Goal: Browse casually: Explore the website without a specific task or goal

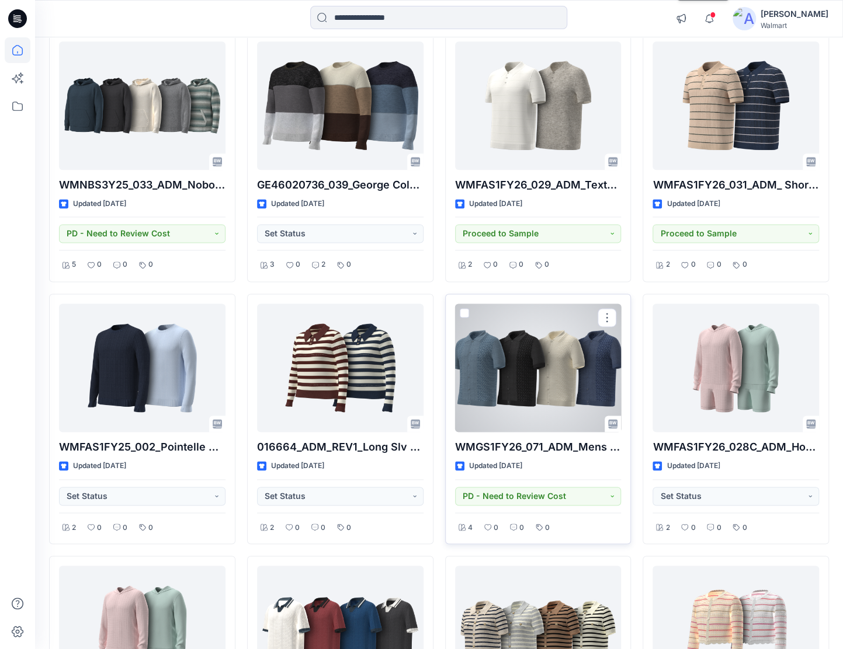
scroll to position [3339, 0]
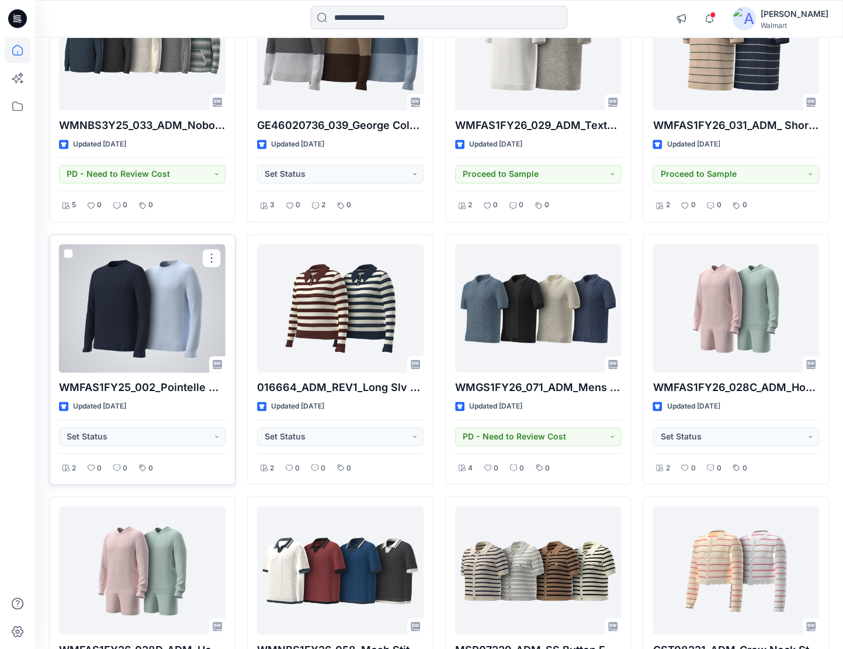
click at [149, 307] on div at bounding box center [142, 308] width 166 height 128
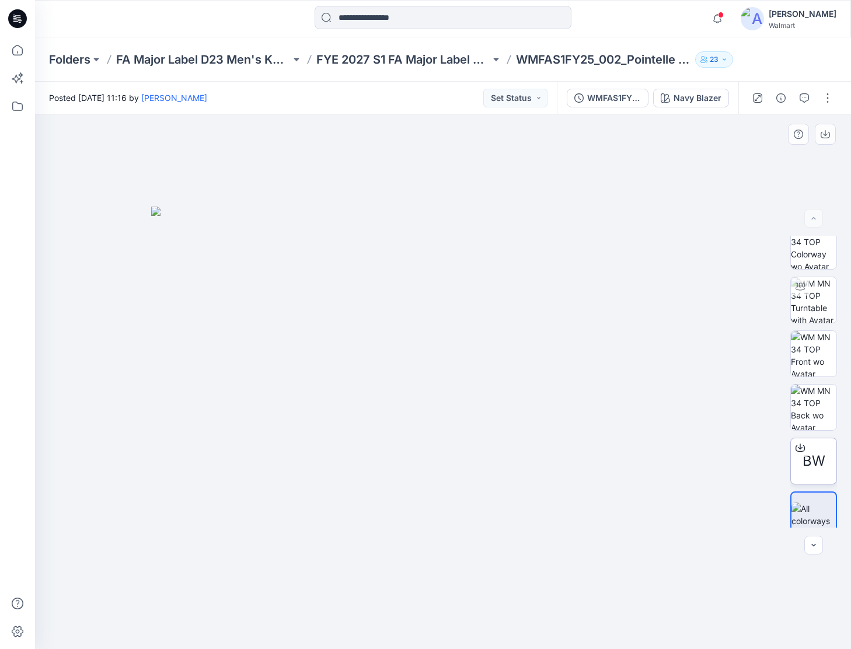
scroll to position [23, 0]
drag, startPoint x: 599, startPoint y: 335, endPoint x: 589, endPoint y: 332, distance: 10.9
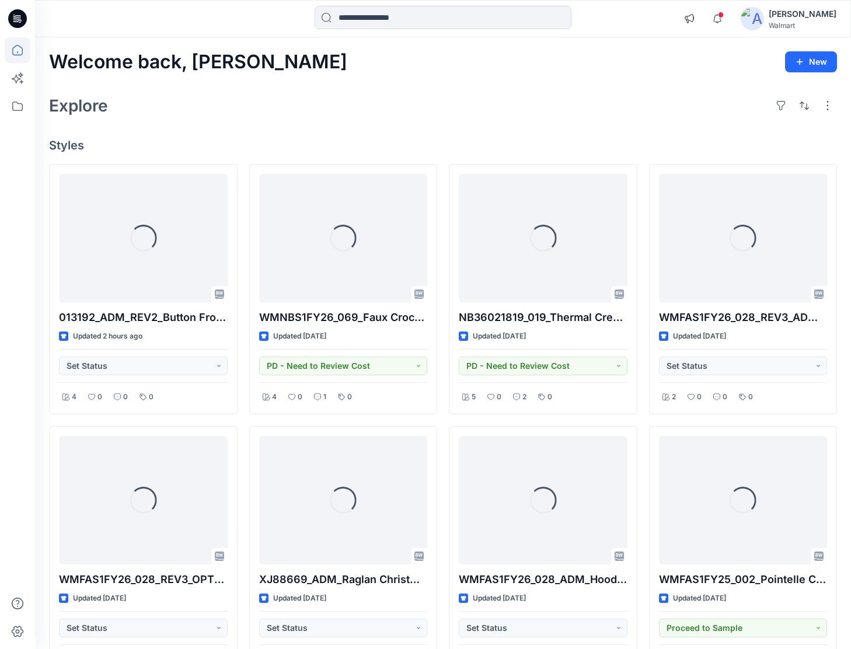
drag, startPoint x: 589, startPoint y: 332, endPoint x: 588, endPoint y: 324, distance: 7.6
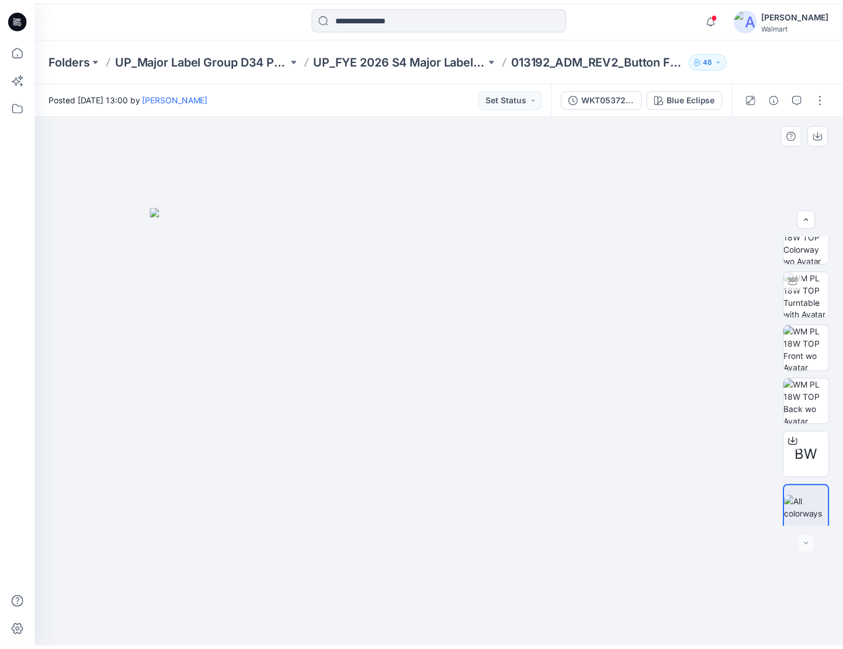
scroll to position [23, 0]
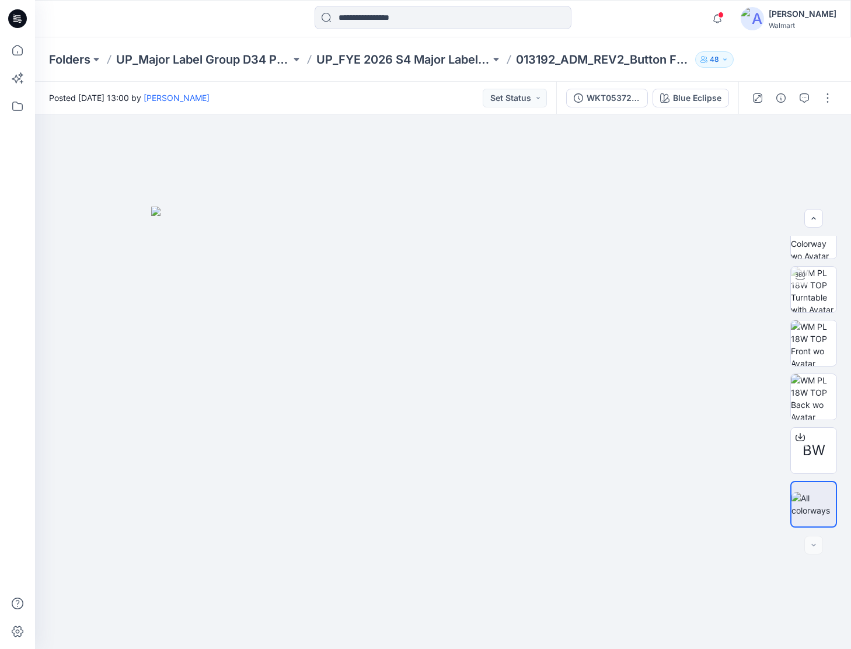
click at [19, 26] on icon at bounding box center [17, 18] width 19 height 19
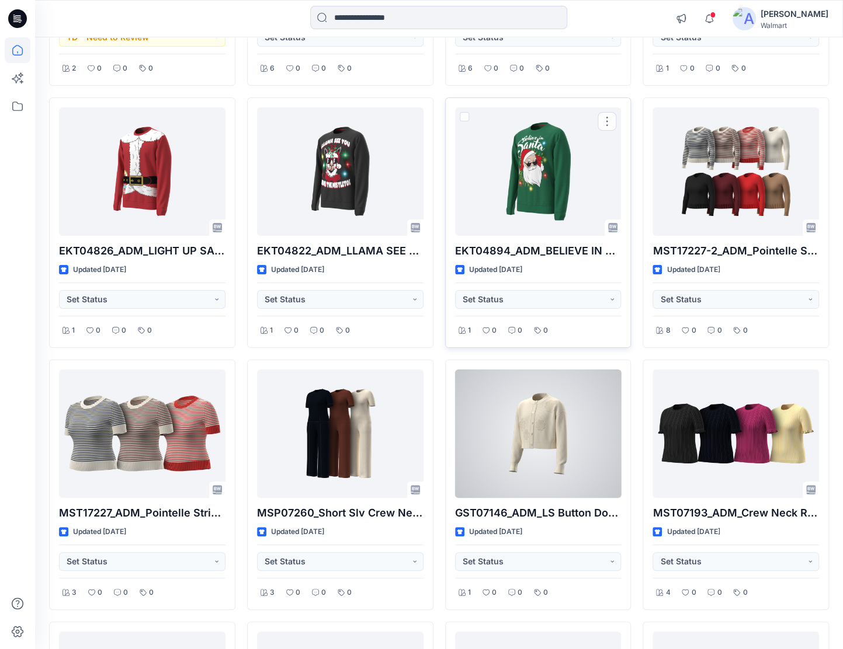
scroll to position [2437, 0]
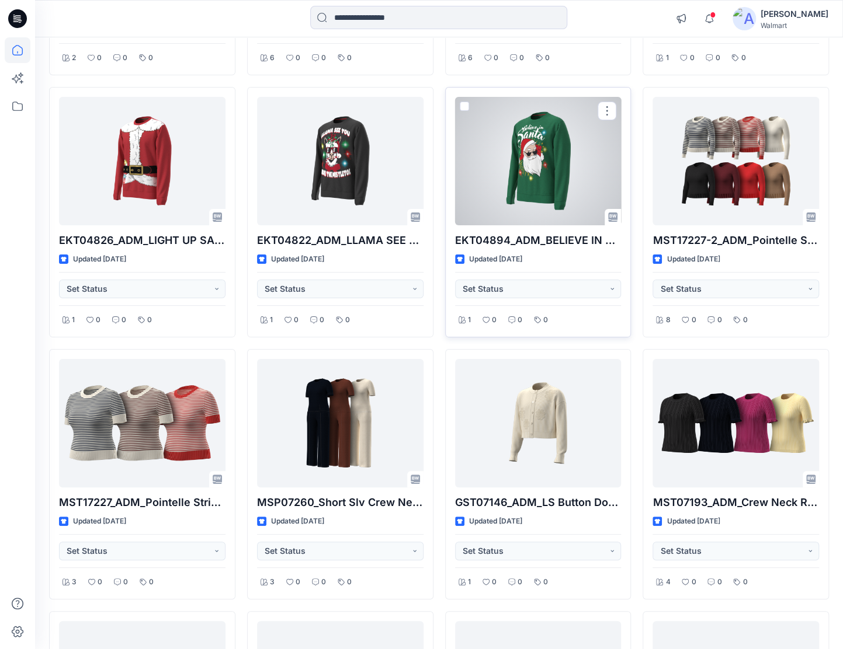
click at [548, 176] on div at bounding box center [538, 161] width 166 height 128
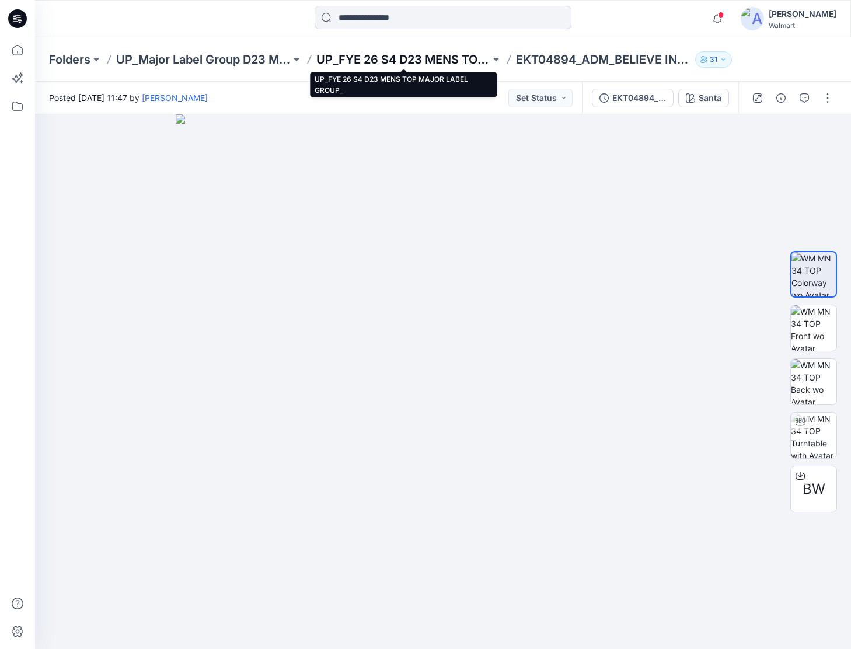
click at [354, 61] on p "UP_FYE 26 S4 D23 MENS TOP MAJOR LABEL GROUP_" at bounding box center [403, 59] width 175 height 16
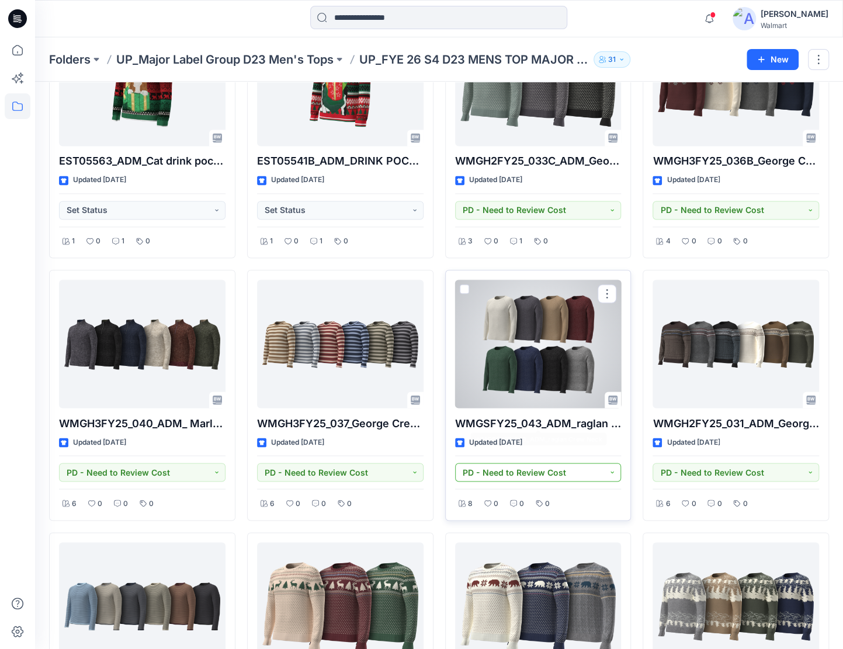
scroll to position [1010, 0]
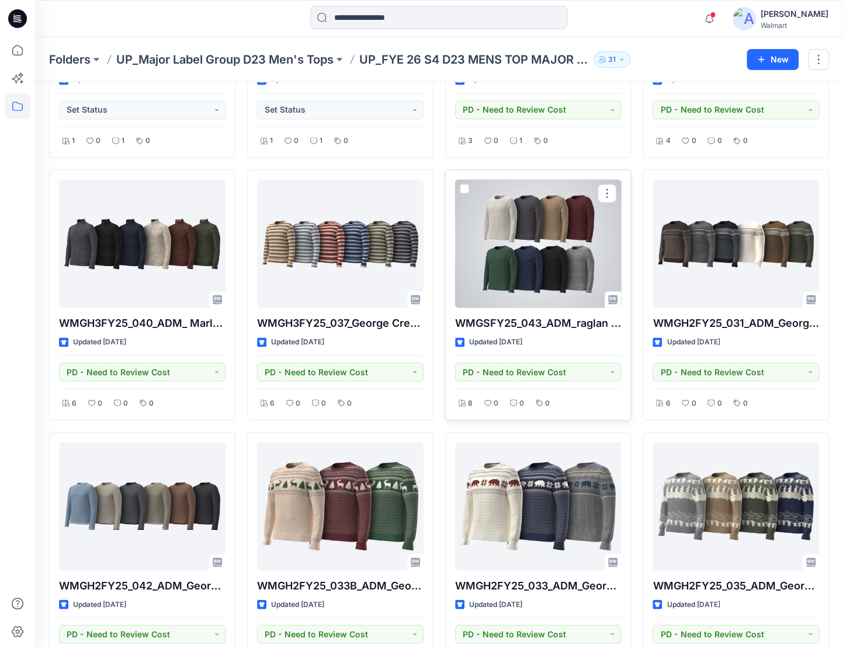
click at [569, 288] on div at bounding box center [538, 243] width 166 height 128
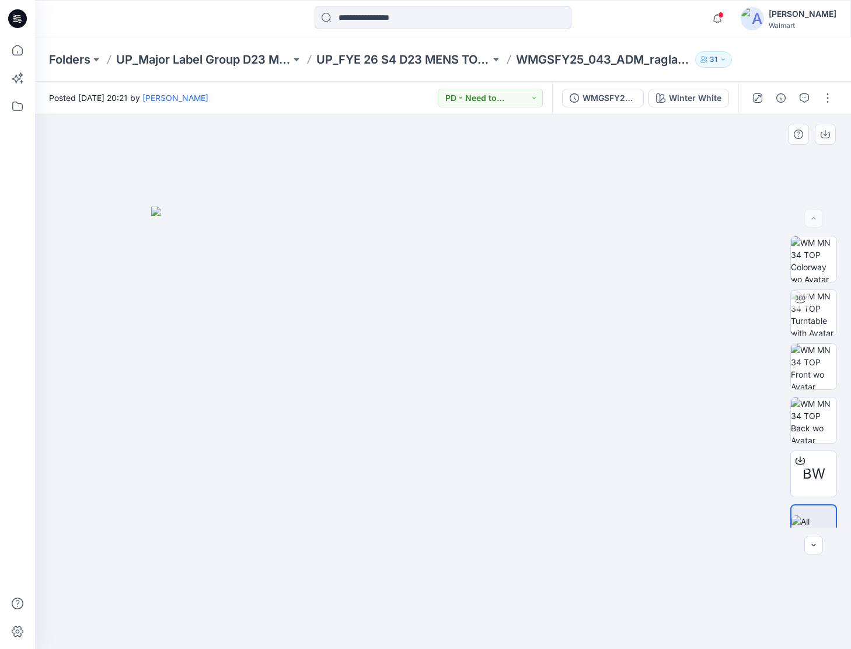
drag, startPoint x: 508, startPoint y: 400, endPoint x: 513, endPoint y: 394, distance: 7.9
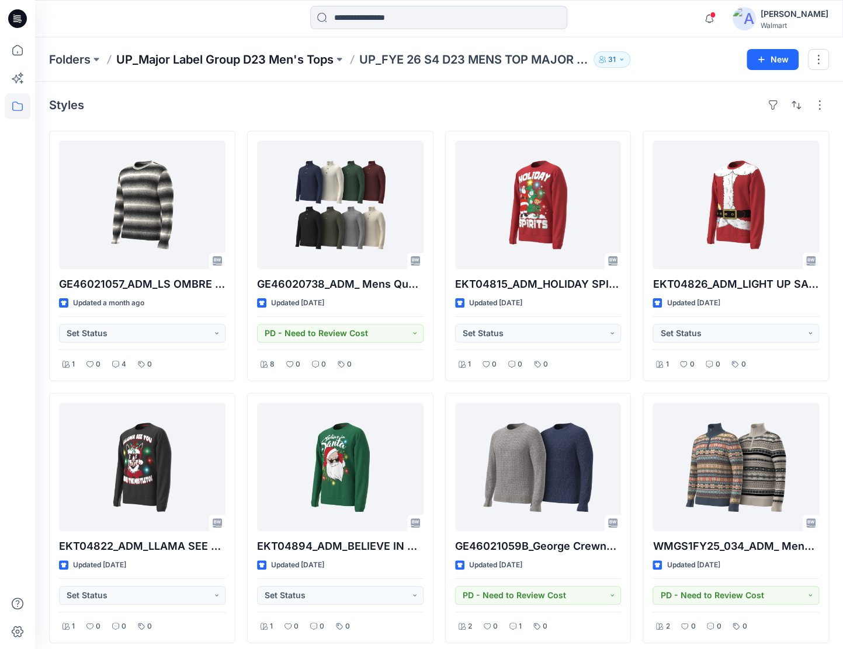
click at [292, 62] on p "UP_Major Label Group D23 Men's Tops" at bounding box center [224, 59] width 217 height 16
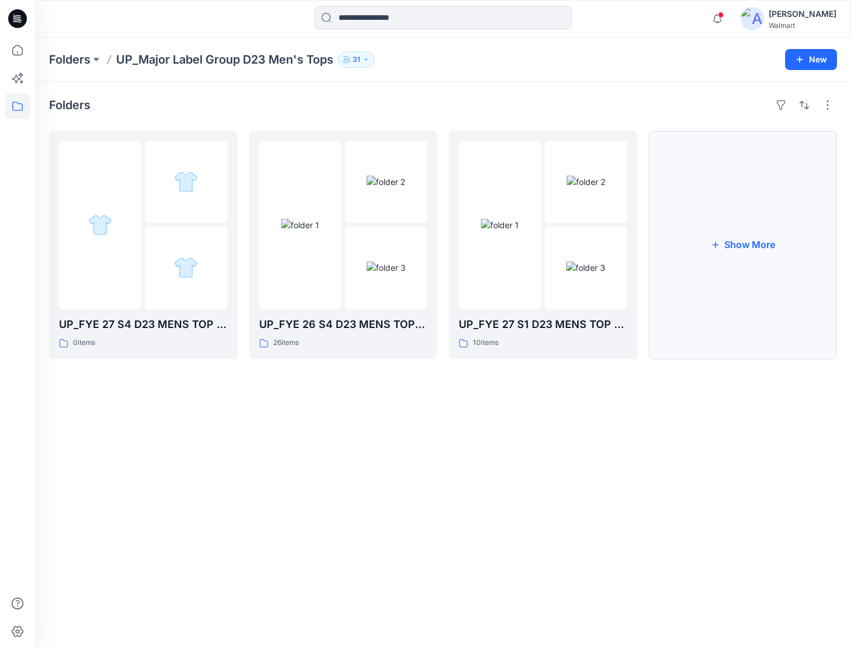
click at [739, 243] on button "Show More" at bounding box center [743, 245] width 189 height 228
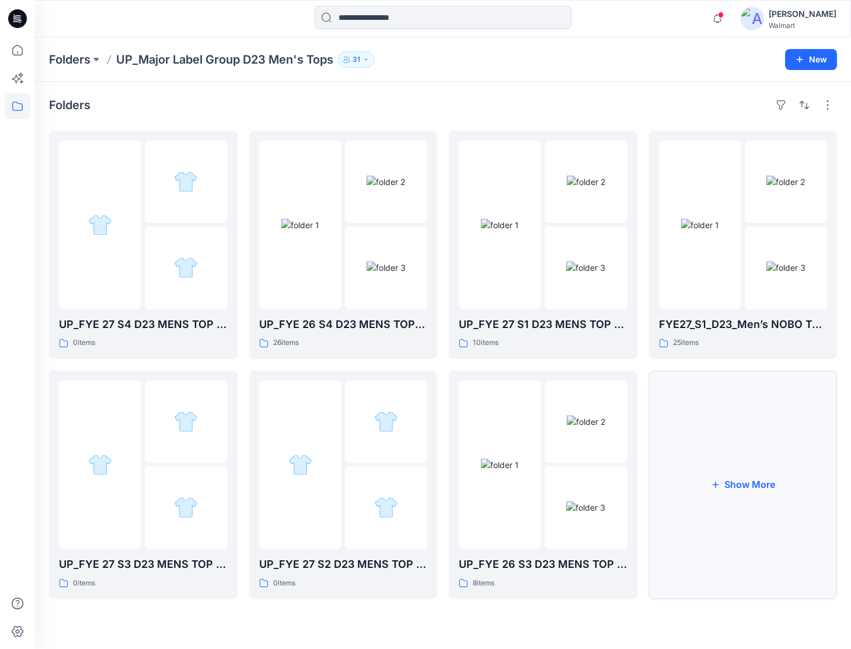
click at [663, 486] on button "Show More" at bounding box center [743, 485] width 189 height 228
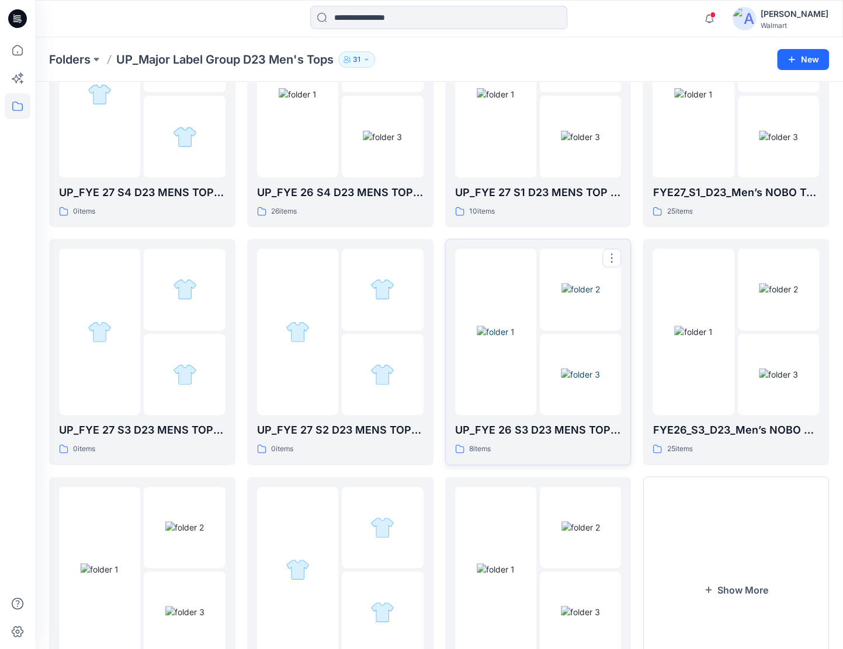
scroll to position [215, 0]
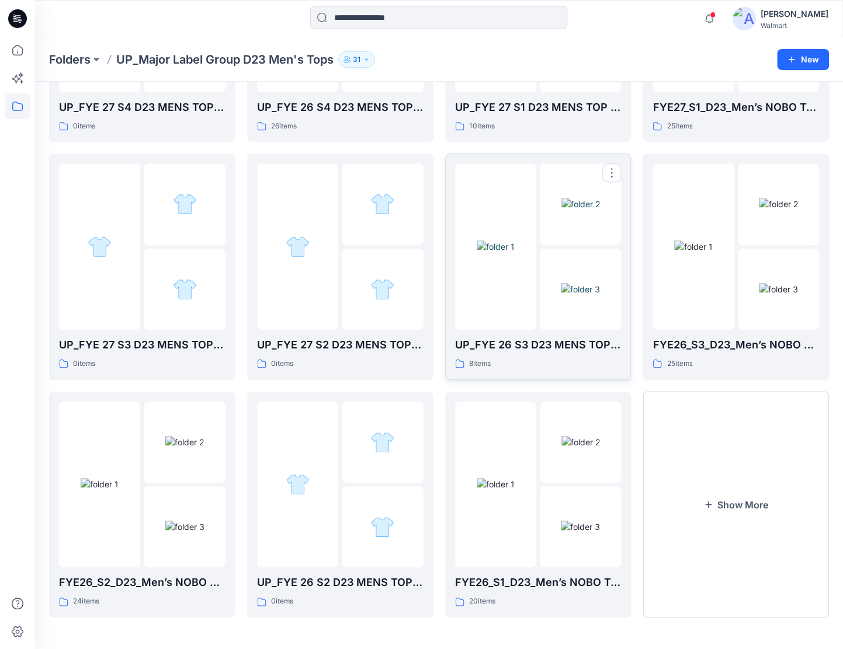
click at [568, 283] on img at bounding box center [580, 289] width 39 height 12
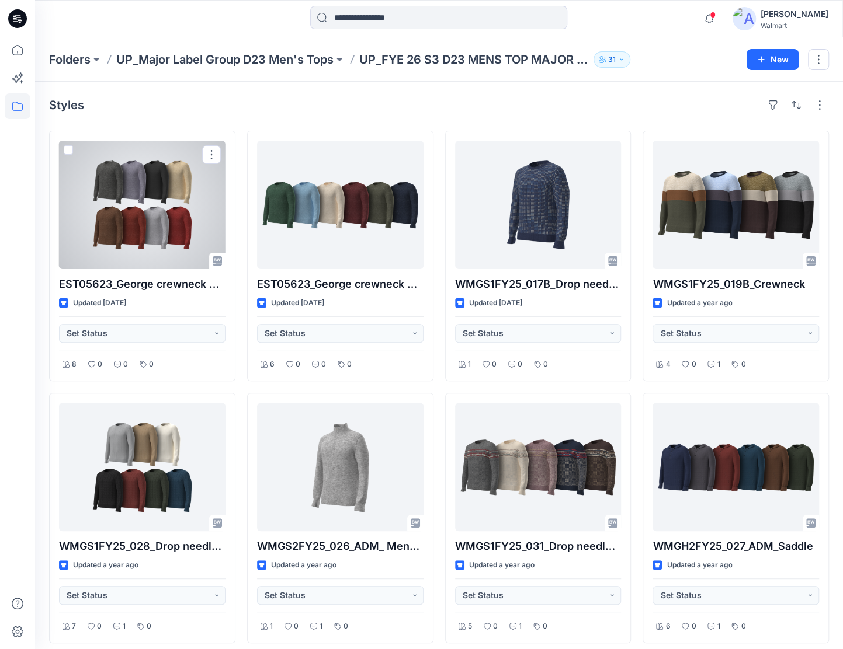
click at [168, 208] on div at bounding box center [142, 205] width 166 height 128
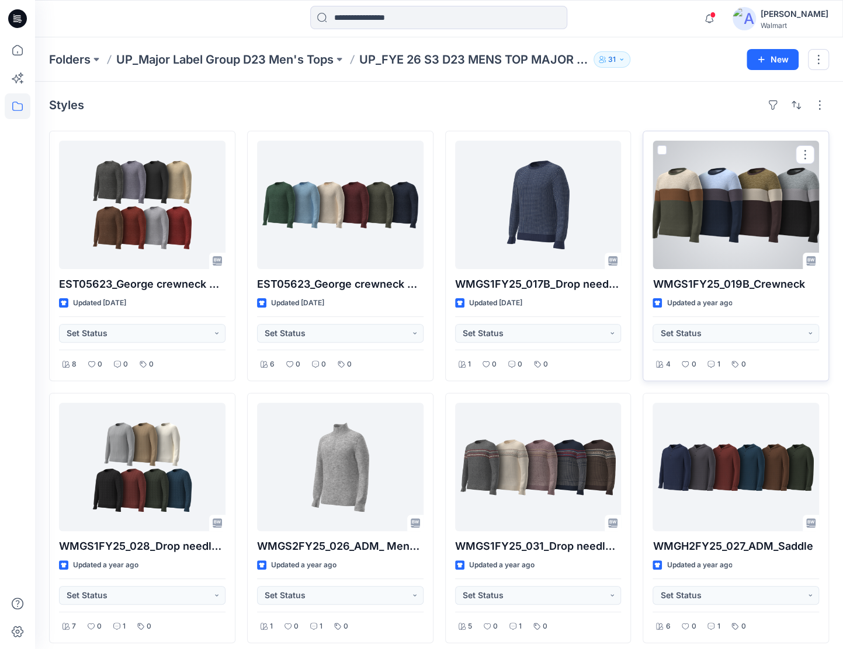
click at [680, 214] on div at bounding box center [735, 205] width 166 height 128
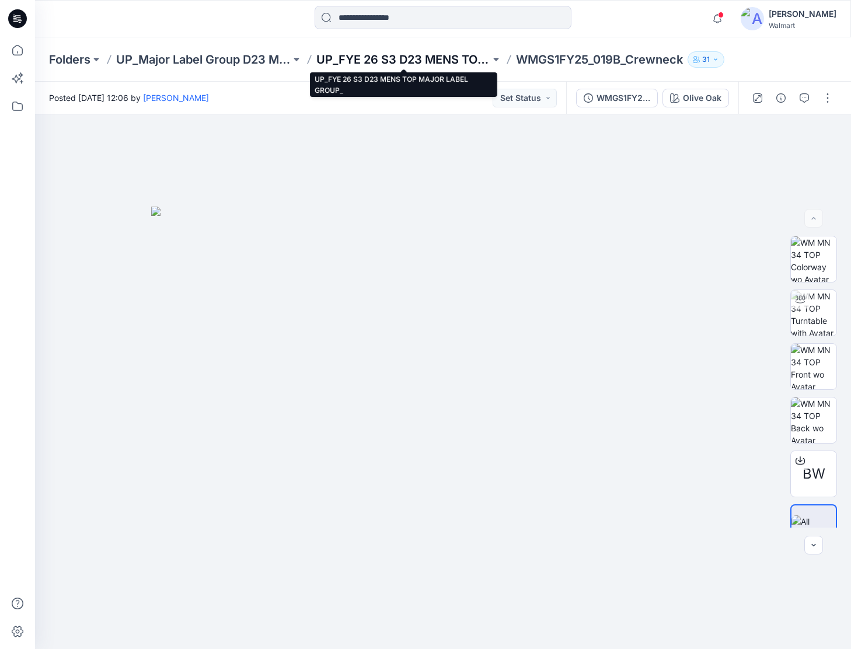
click at [381, 55] on p "UP_FYE 26 S3 D23 MENS TOP MAJOR LABEL GROUP_" at bounding box center [403, 59] width 175 height 16
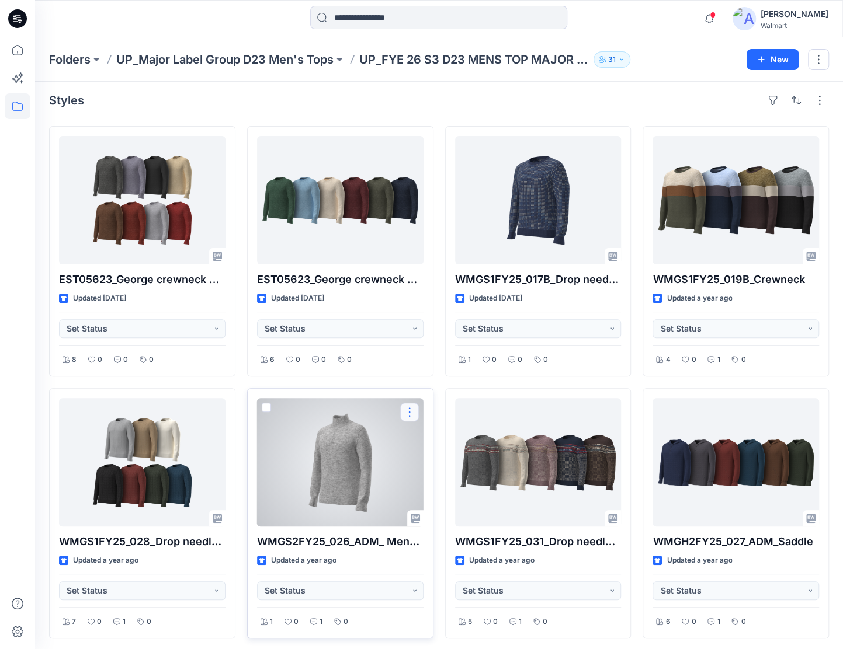
scroll to position [6, 0]
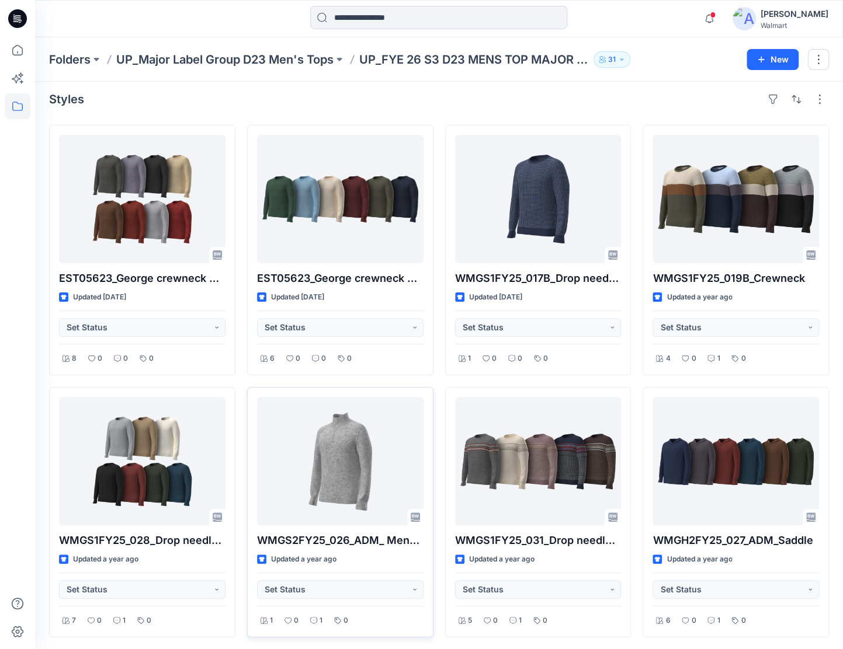
click at [281, 58] on p "UP_Major Label Group D23 Men's Tops" at bounding box center [224, 59] width 217 height 16
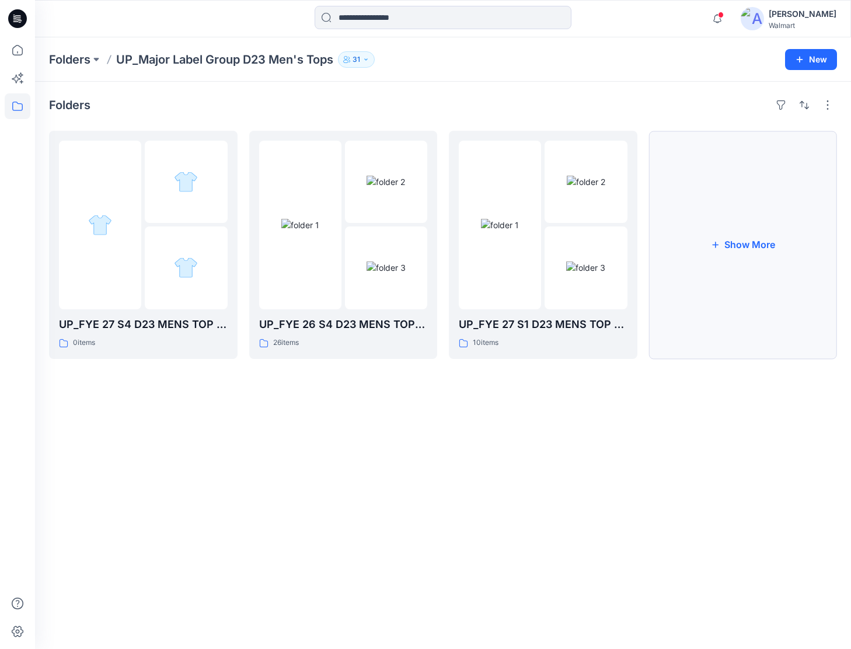
click at [781, 237] on button "Show More" at bounding box center [743, 245] width 189 height 228
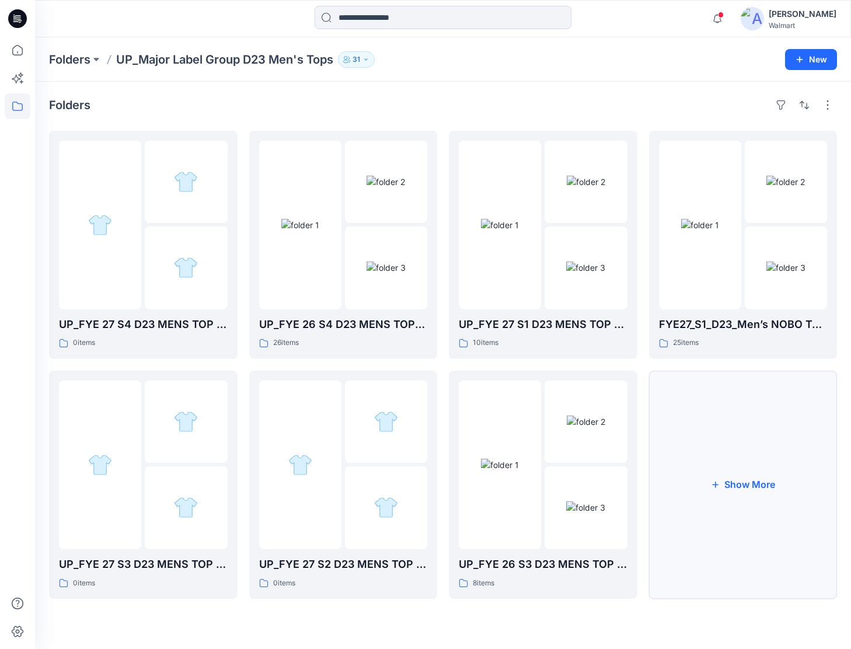
click at [685, 539] on button "Show More" at bounding box center [743, 485] width 189 height 228
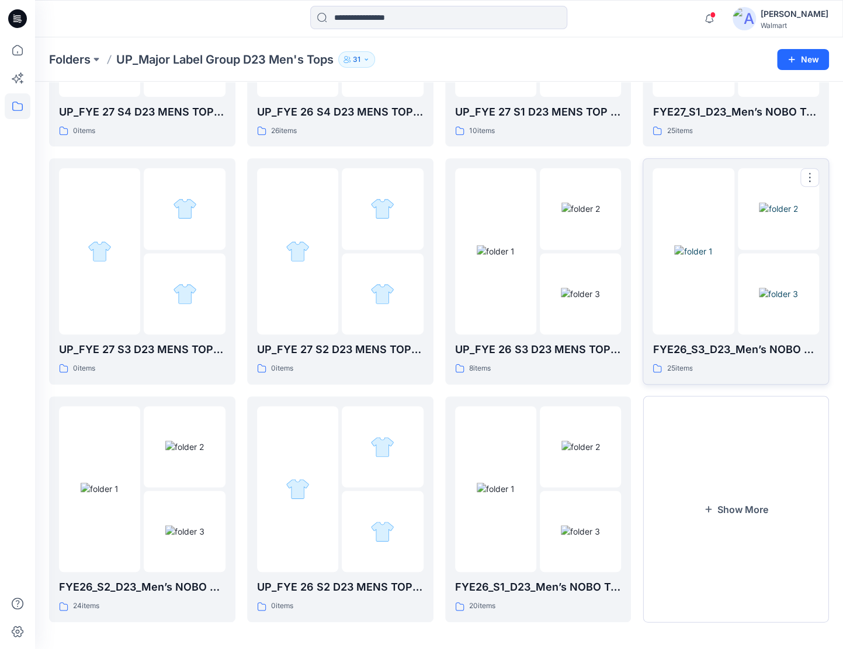
scroll to position [215, 0]
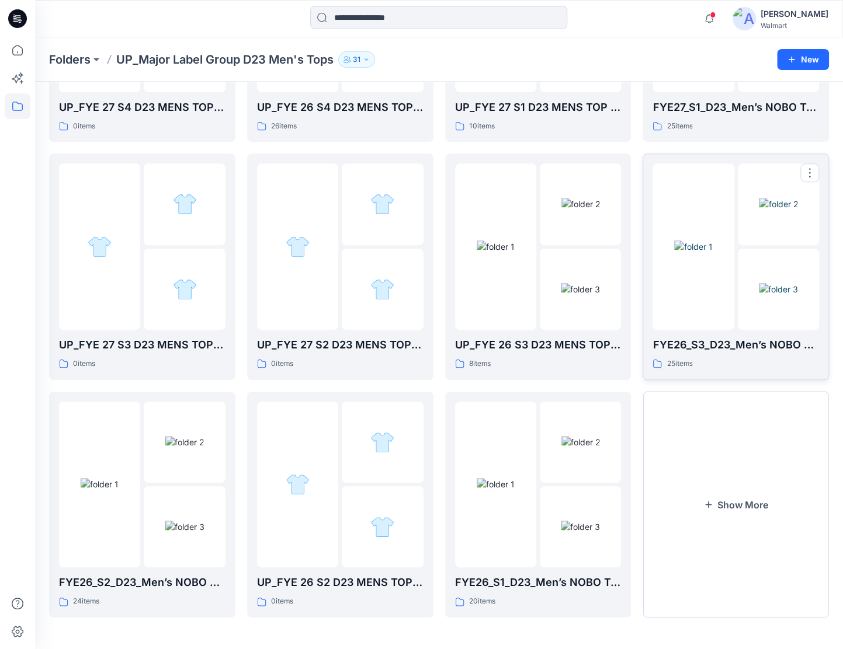
click at [710, 253] on img at bounding box center [693, 247] width 38 height 12
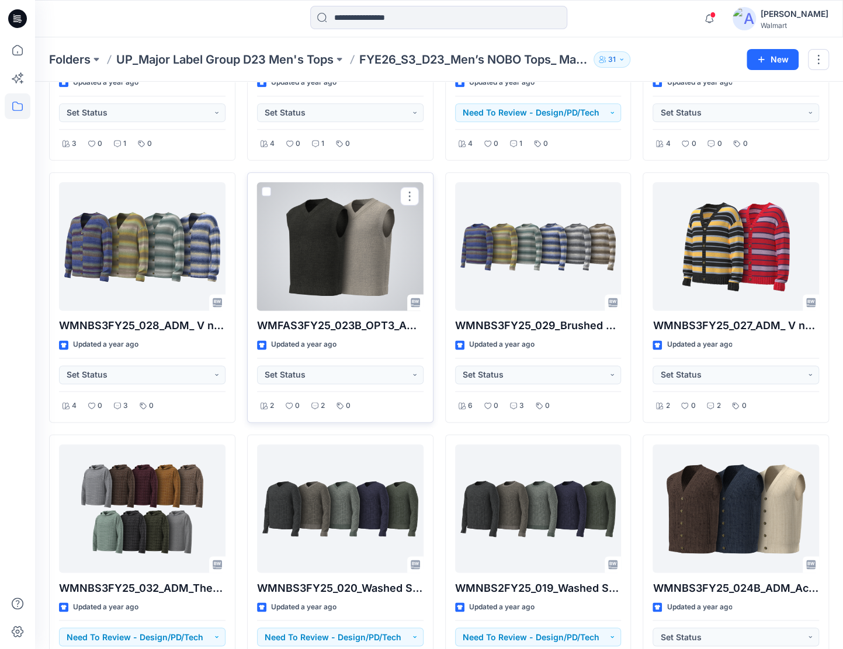
scroll to position [777, 0]
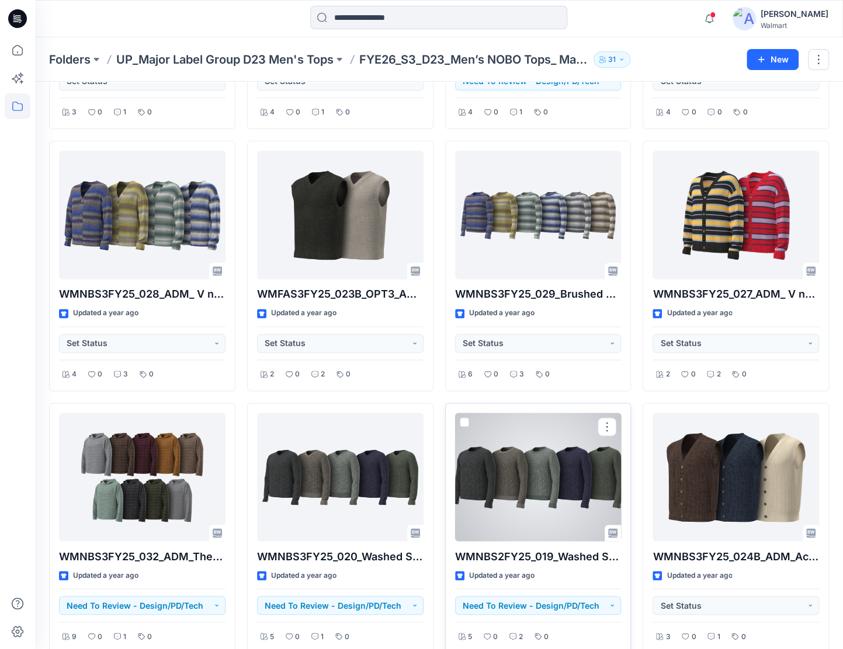
click at [501, 471] on div at bounding box center [538, 477] width 166 height 128
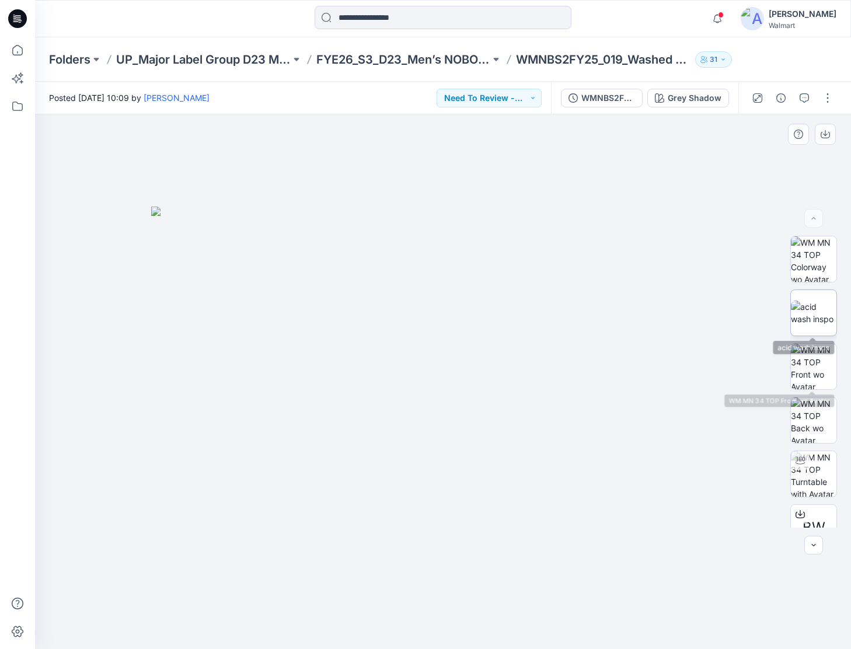
click at [812, 319] on img at bounding box center [814, 313] width 46 height 25
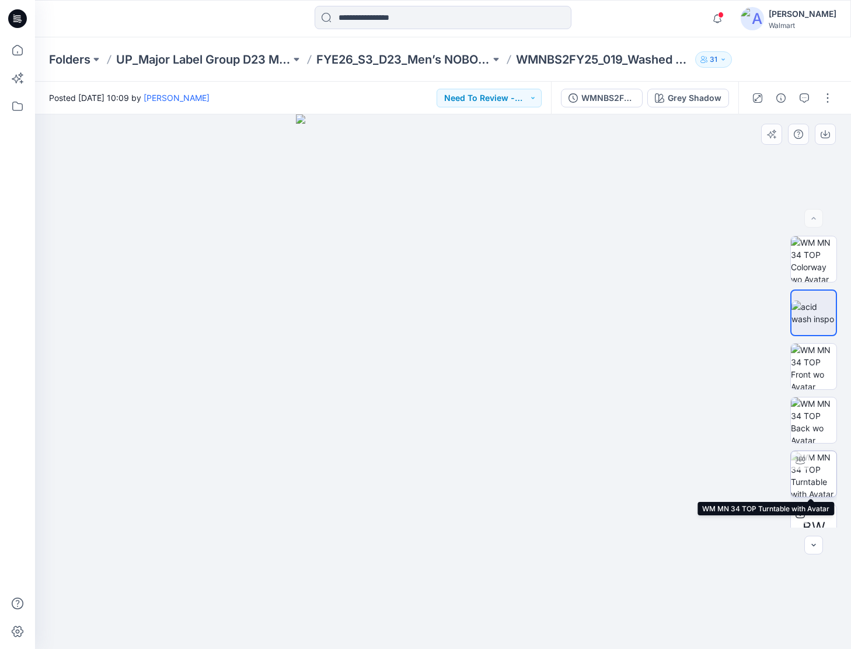
drag, startPoint x: 814, startPoint y: 469, endPoint x: 809, endPoint y: 475, distance: 7.9
click at [814, 471] on img at bounding box center [814, 474] width 46 height 46
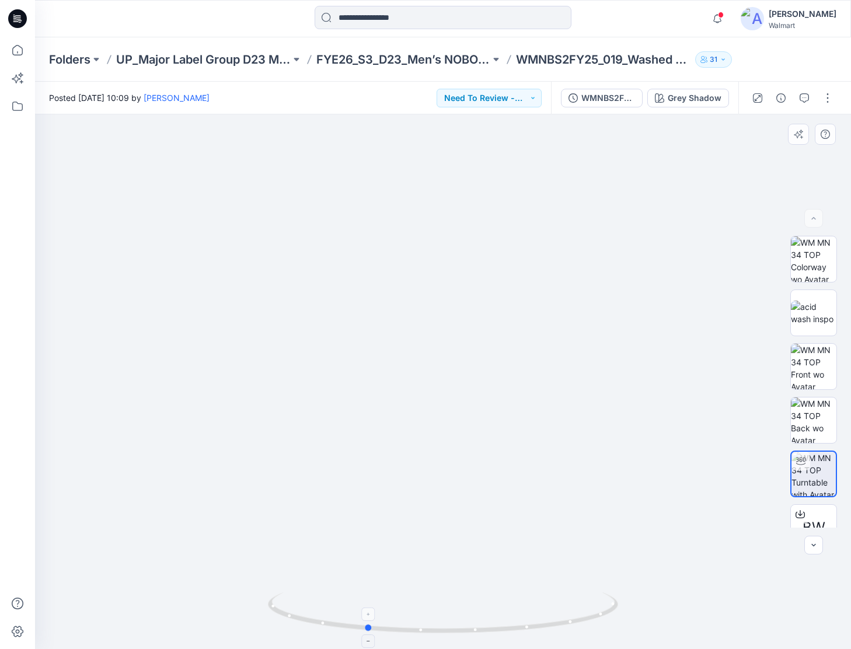
drag, startPoint x: 537, startPoint y: 632, endPoint x: 460, endPoint y: 603, distance: 82.2
click at [460, 603] on icon at bounding box center [444, 615] width 353 height 44
click at [794, 318] on img at bounding box center [814, 313] width 46 height 25
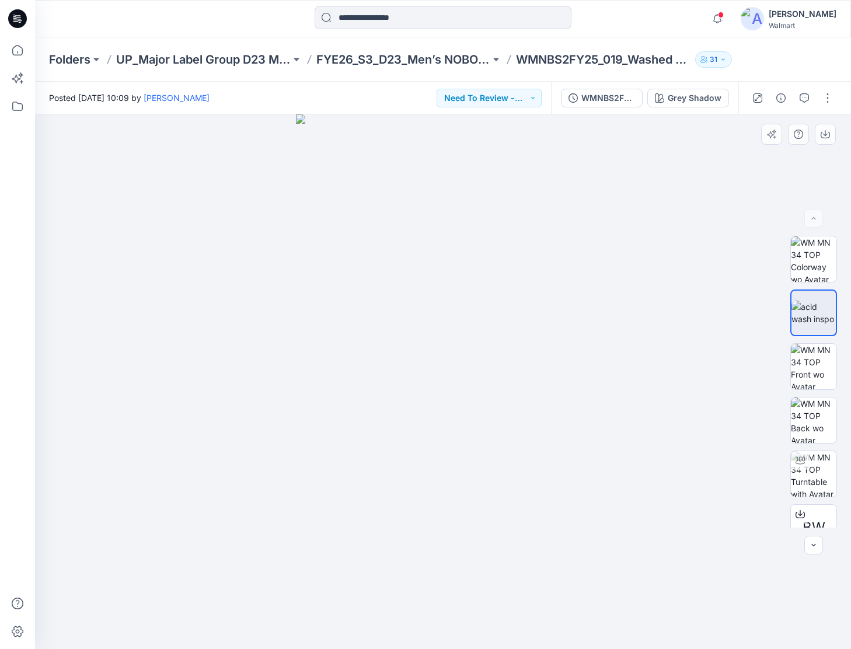
click at [787, 467] on div "BW" at bounding box center [814, 382] width 75 height 292
click at [809, 469] on img at bounding box center [814, 474] width 46 height 46
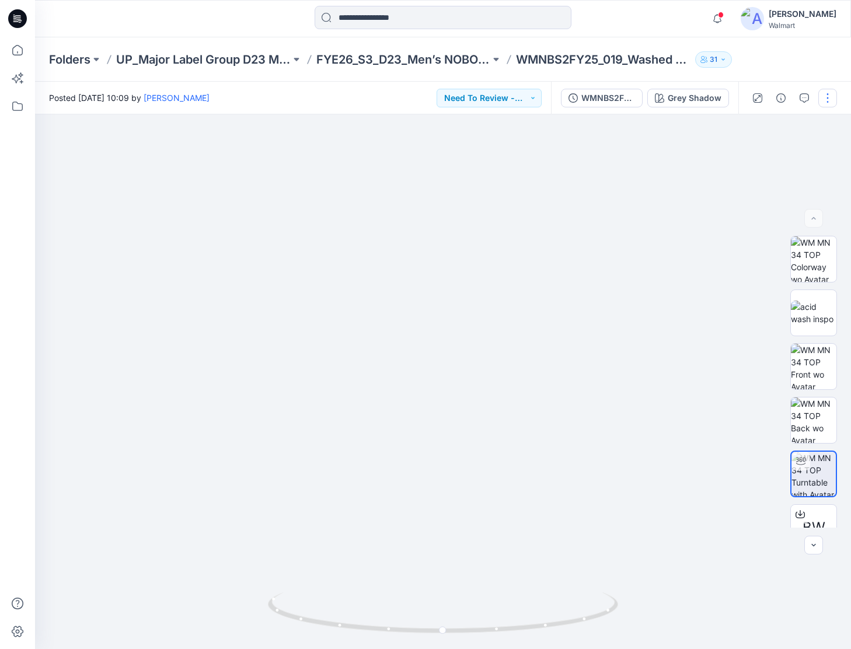
click at [836, 96] on div at bounding box center [793, 98] width 108 height 33
click at [833, 98] on button "button" at bounding box center [828, 98] width 19 height 19
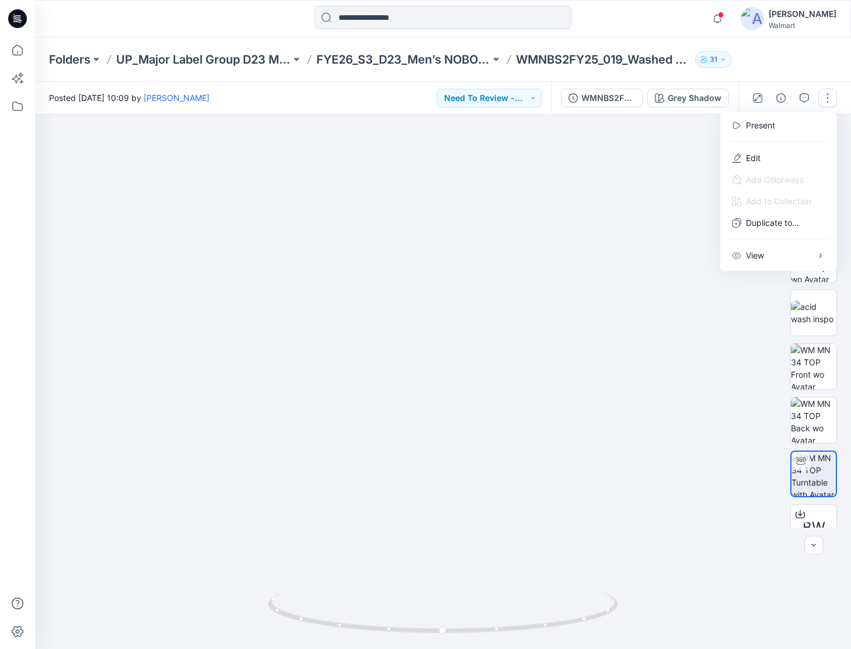
click at [512, 407] on img at bounding box center [443, 371] width 580 height 558
